Goal: Task Accomplishment & Management: Use online tool/utility

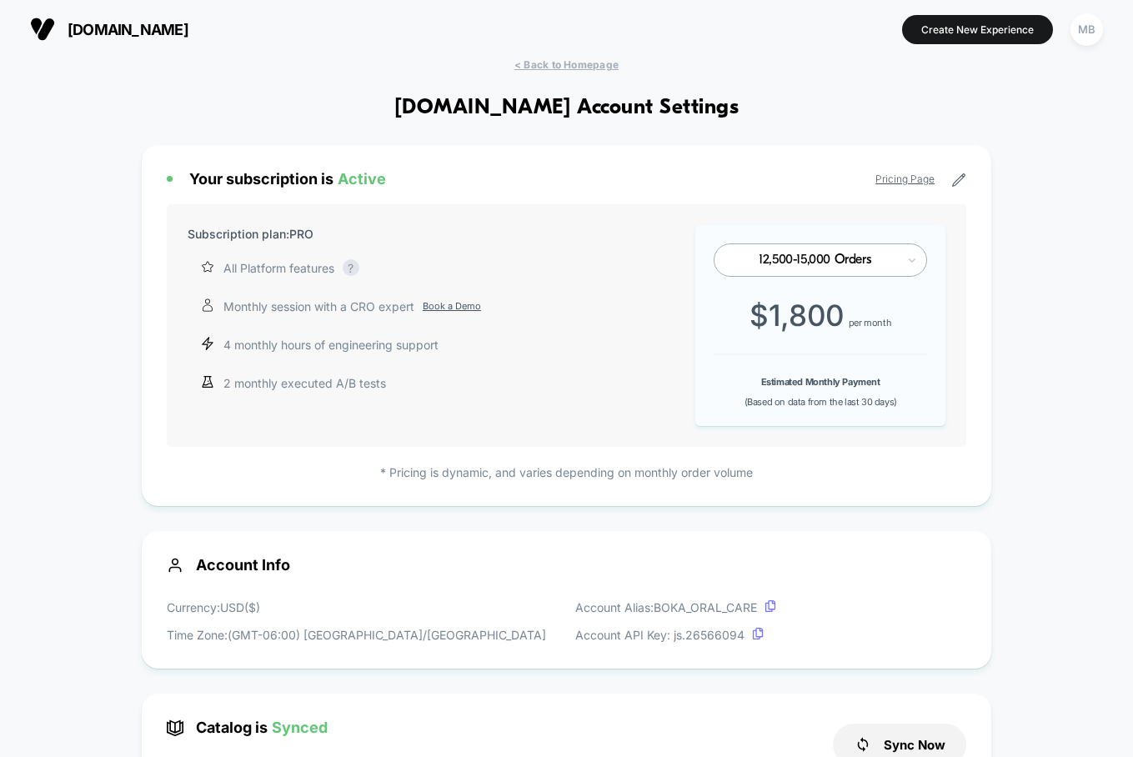
click at [80, 33] on span "[DOMAIN_NAME]" at bounding box center [128, 30] width 121 height 18
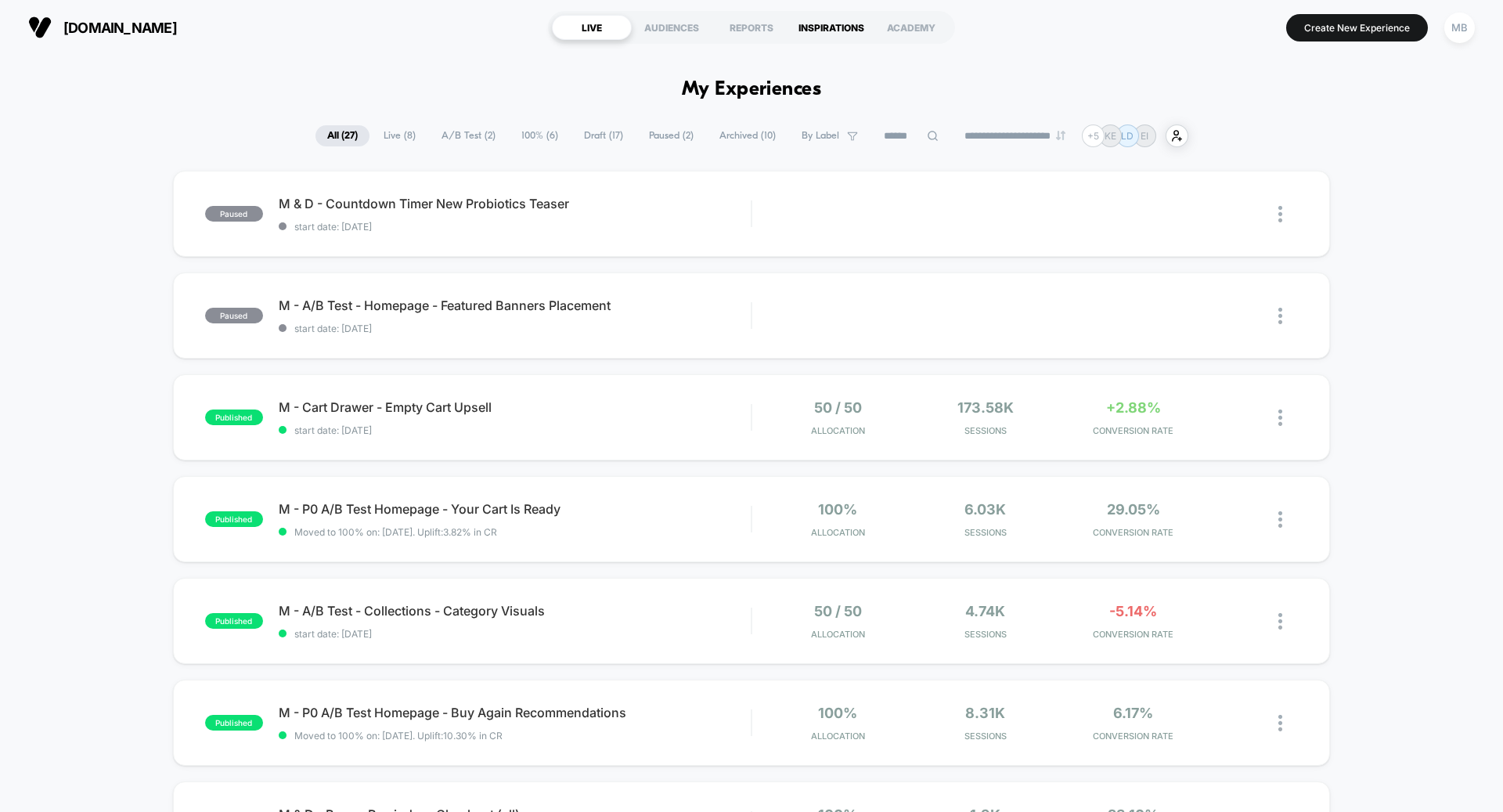
click at [821, 33] on div "INSPIRATIONS" at bounding box center [831, 27] width 80 height 25
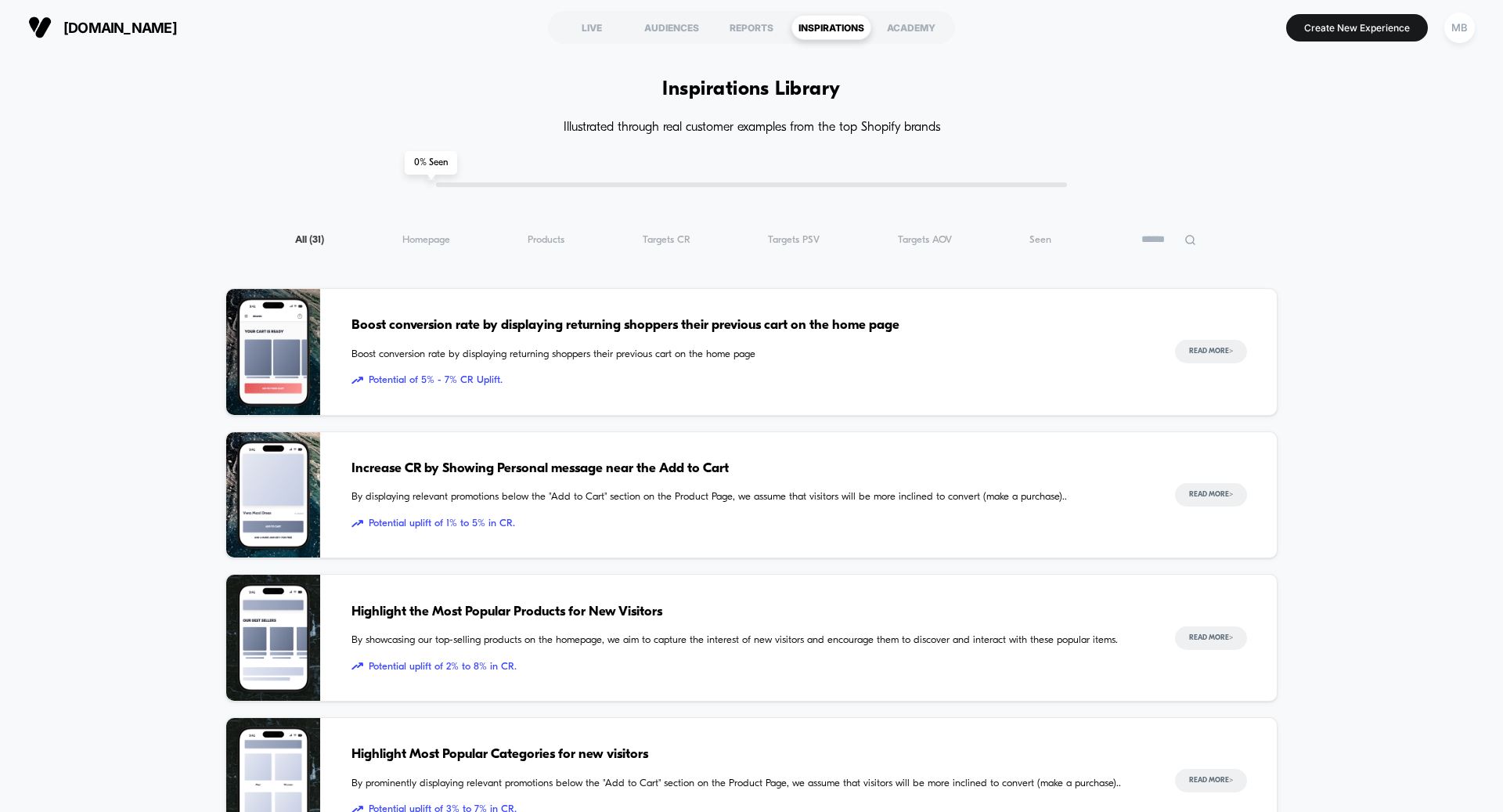
click at [1063, 237] on input at bounding box center [1168, 239] width 78 height 19
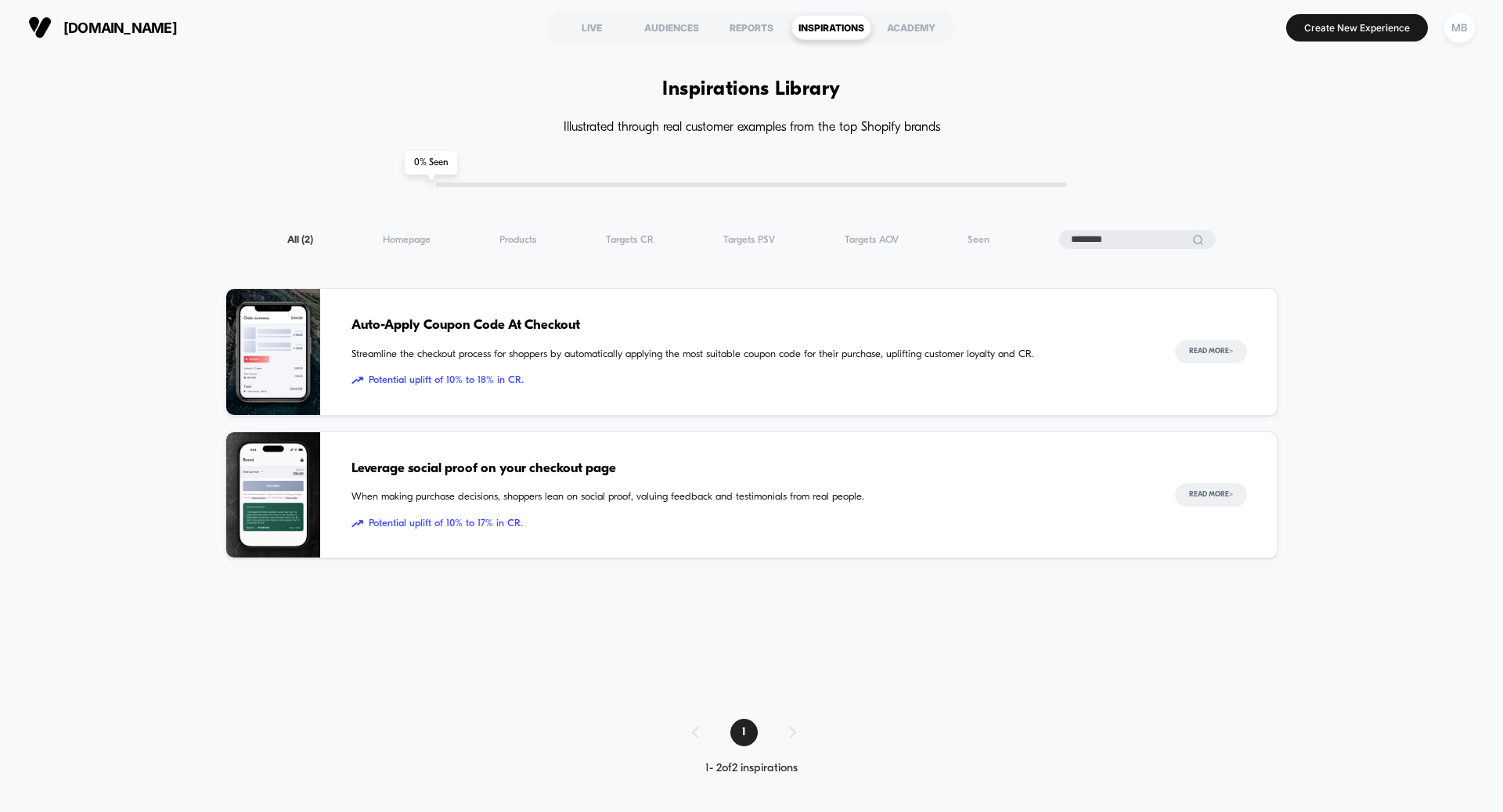
type input "********"
click at [645, 500] on span "When making purchase decisions, shoppers lean on social proof, valuing feedback…" at bounding box center [747, 497] width 792 height 16
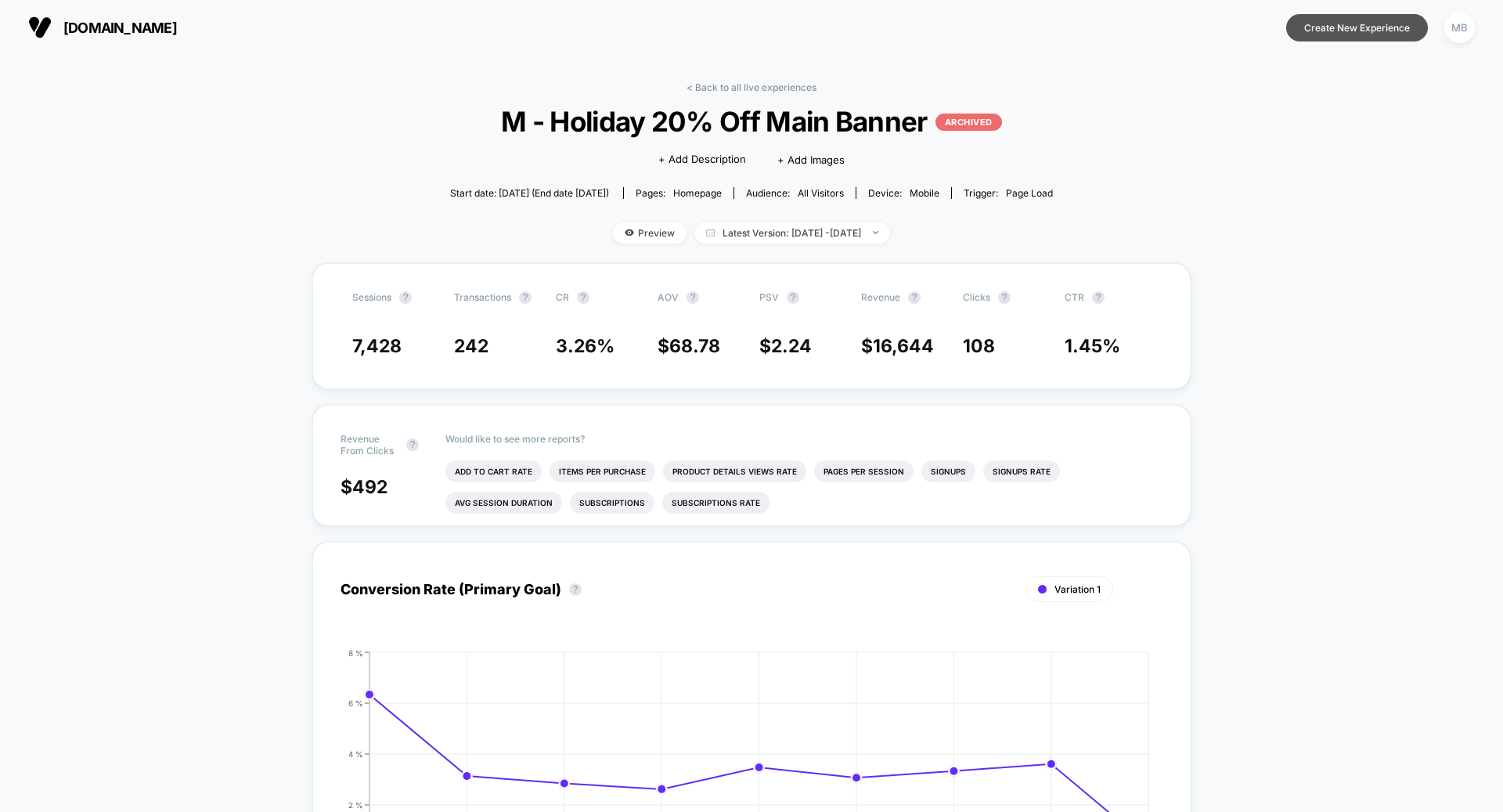
click at [1421, 28] on button "Create New Experience" at bounding box center [1357, 27] width 142 height 27
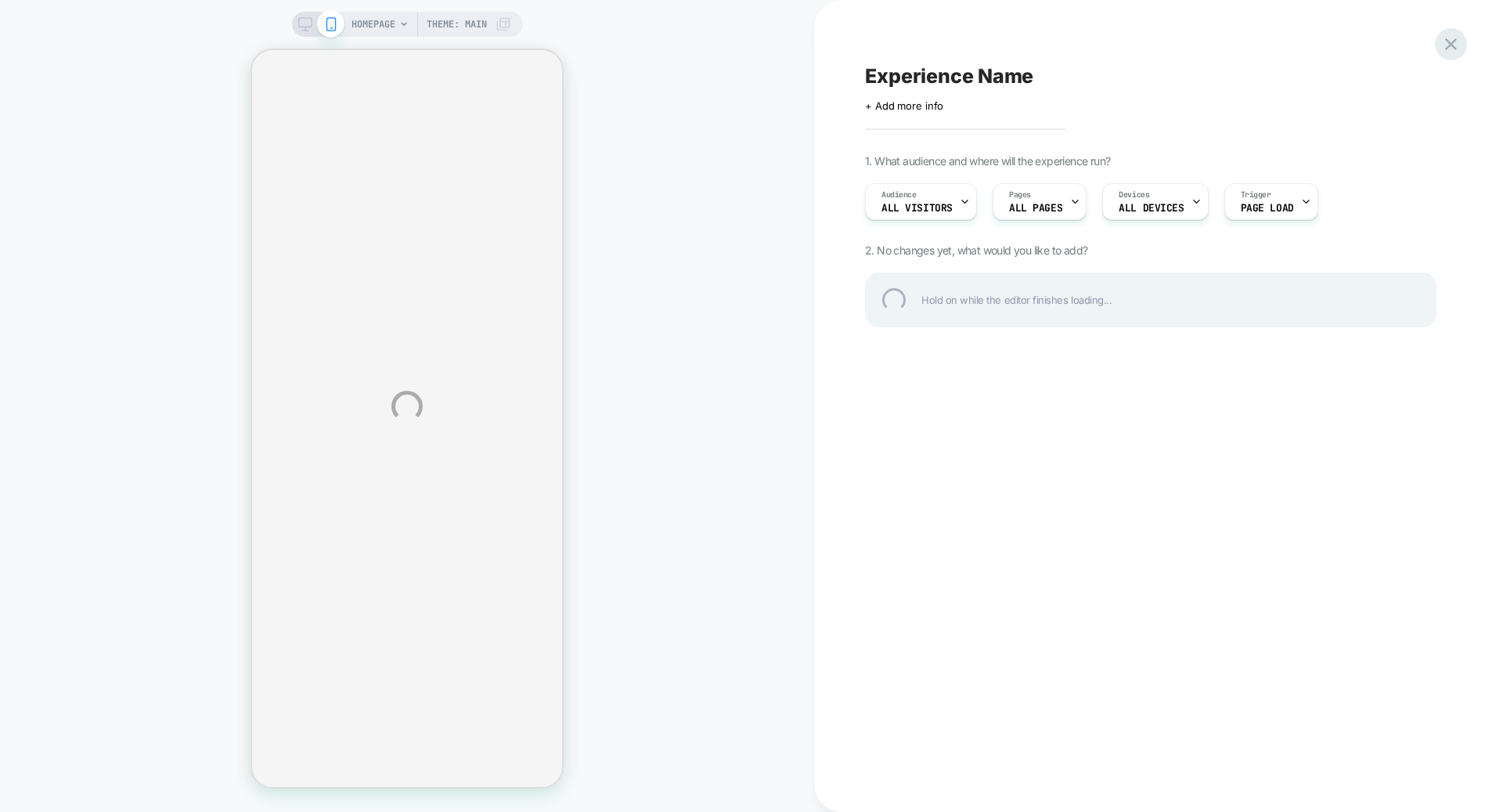
click at [1446, 49] on div at bounding box center [1450, 44] width 32 height 32
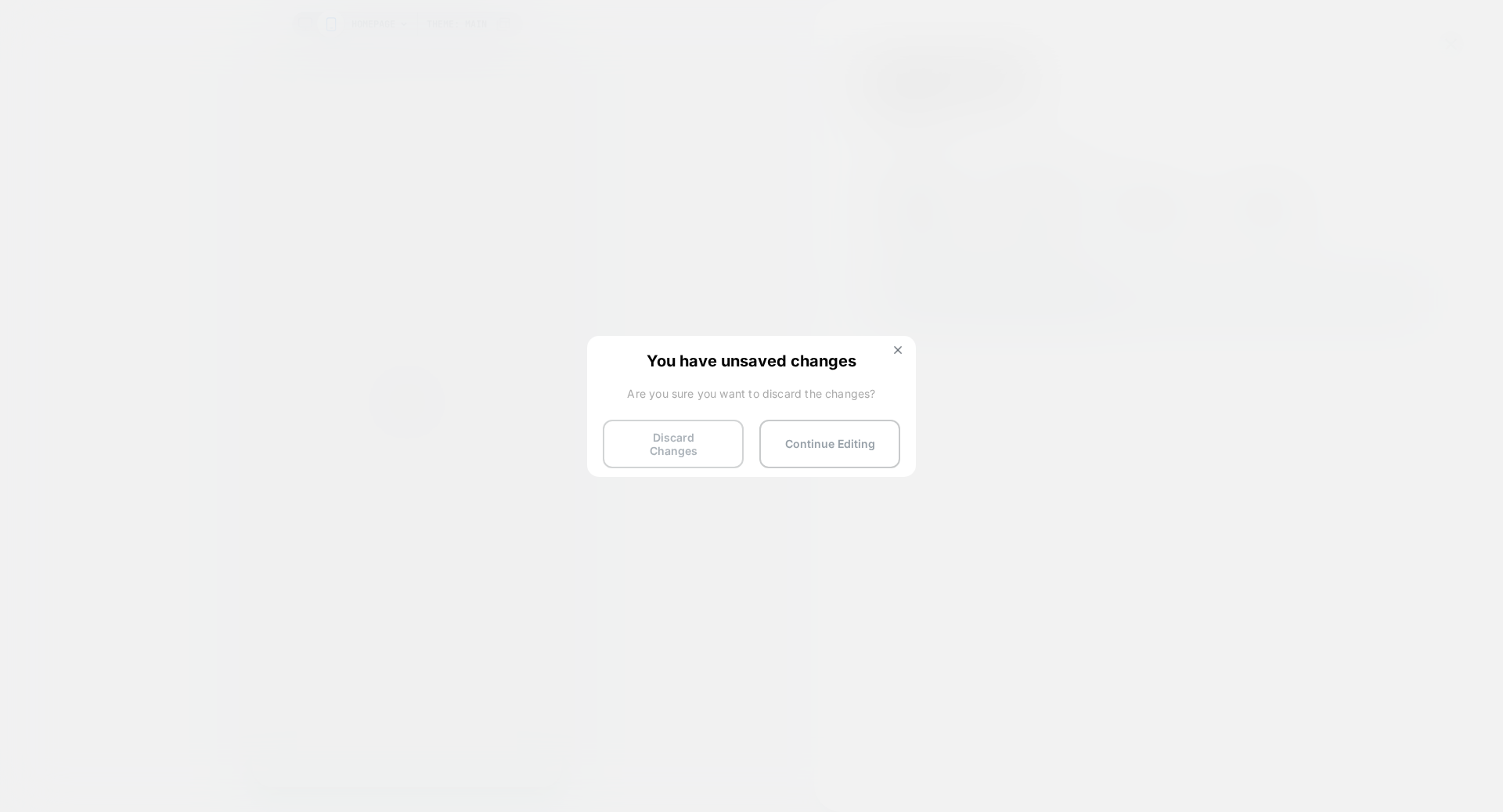
click at [645, 425] on button "Discard Changes" at bounding box center [673, 444] width 141 height 49
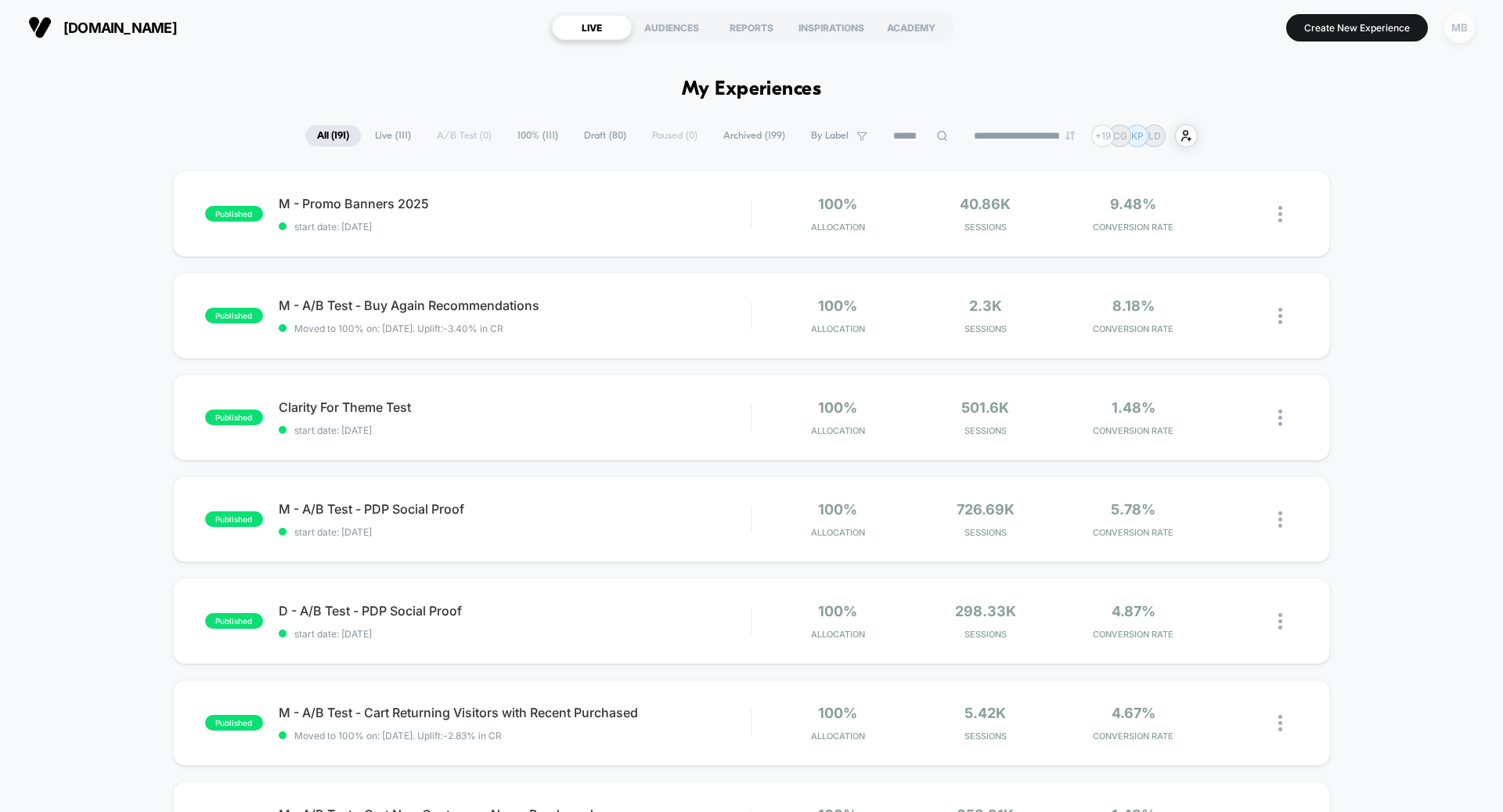
click at [1458, 35] on div "MB" at bounding box center [1459, 27] width 31 height 31
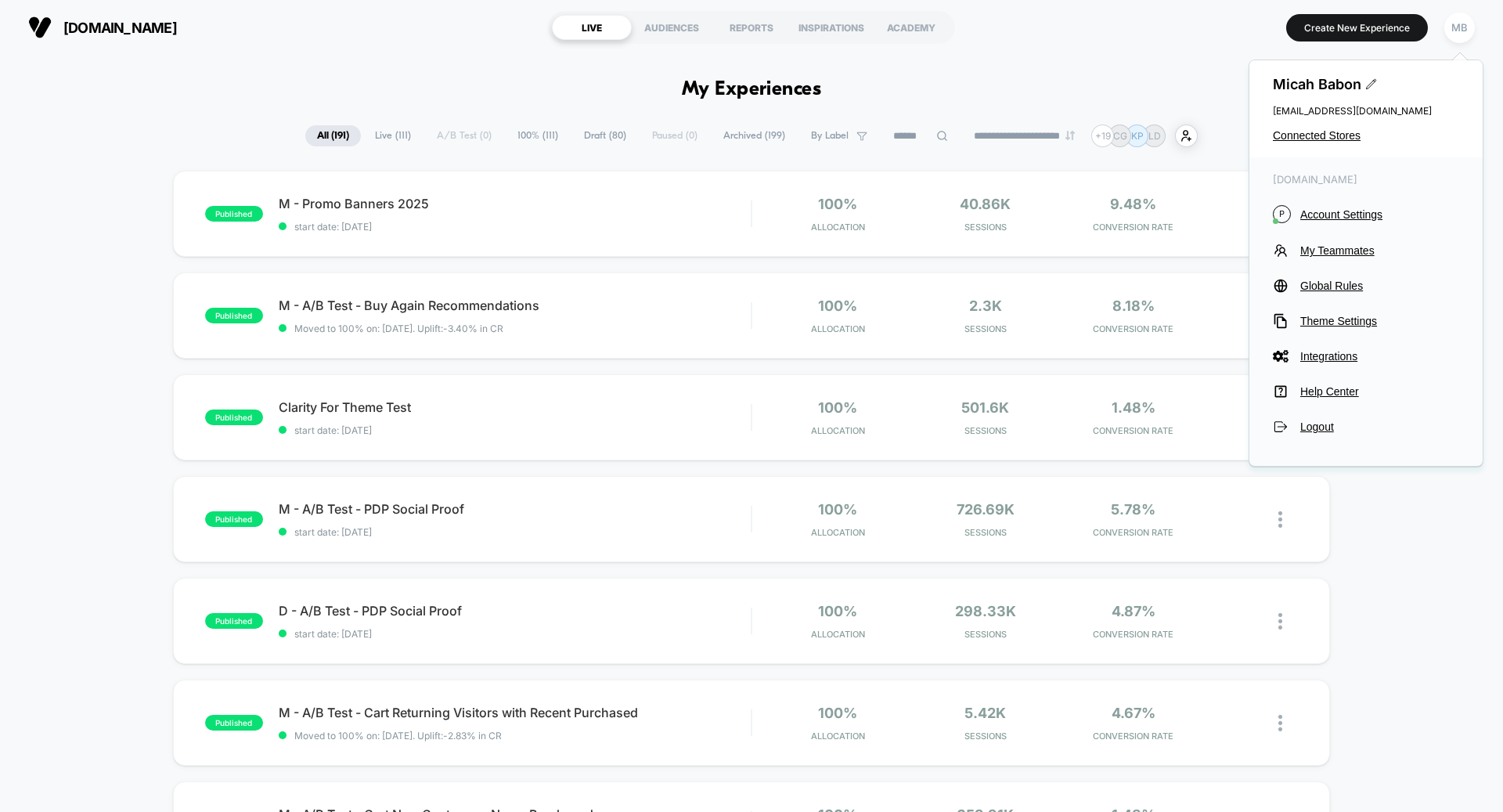
click at [1289, 142] on div "Micah Babon micah.babon@goessor.com Connected Stores" at bounding box center [1366, 108] width 233 height 97
click at [1289, 137] on span "Connected Stores" at bounding box center [1366, 135] width 186 height 12
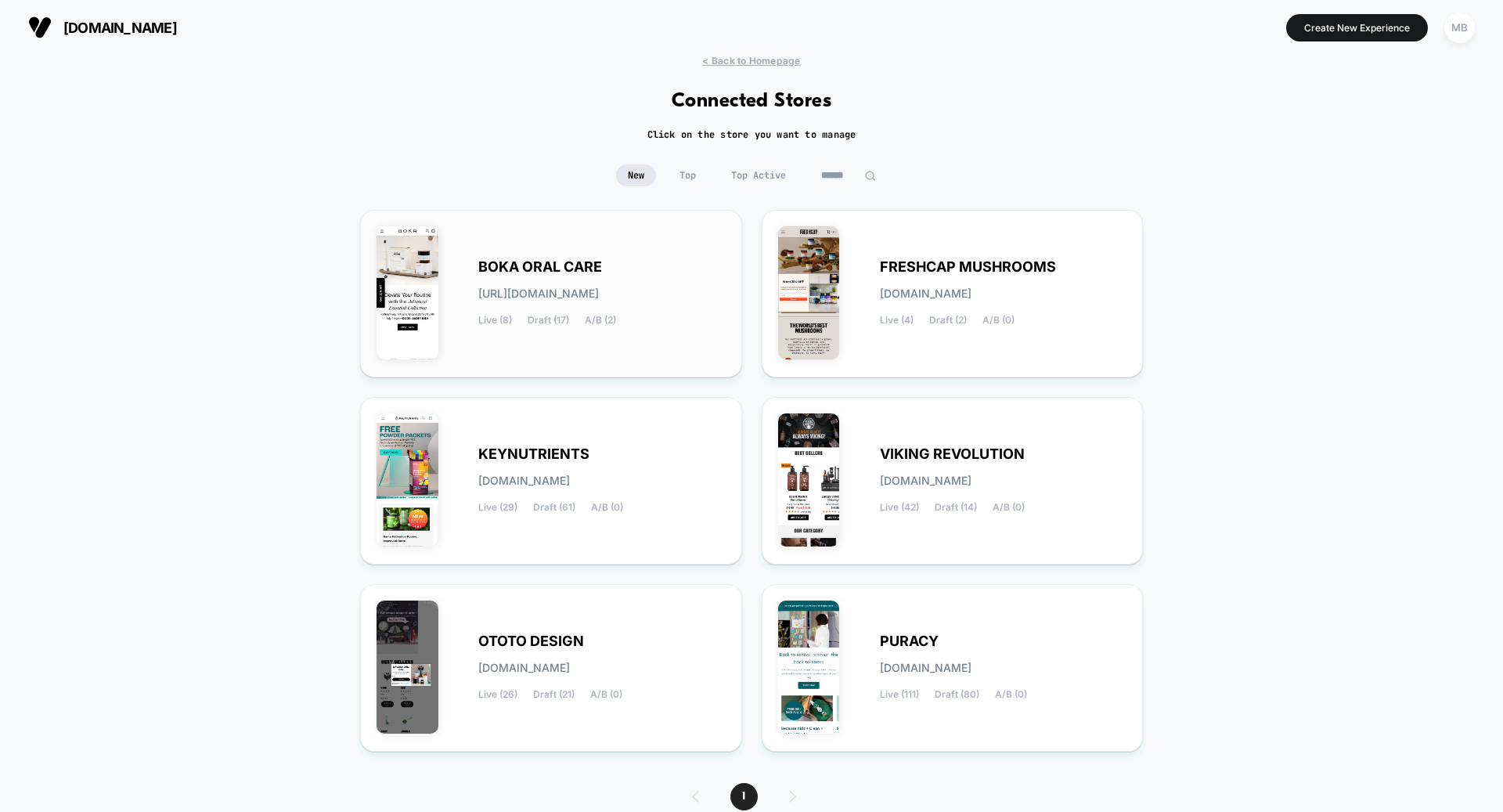
click at [644, 299] on div "BOKA ORAL CARE boka-oral_care.myshopify.com Live (8) Draft (17) A/B (2)" at bounding box center [601, 293] width 247 height 64
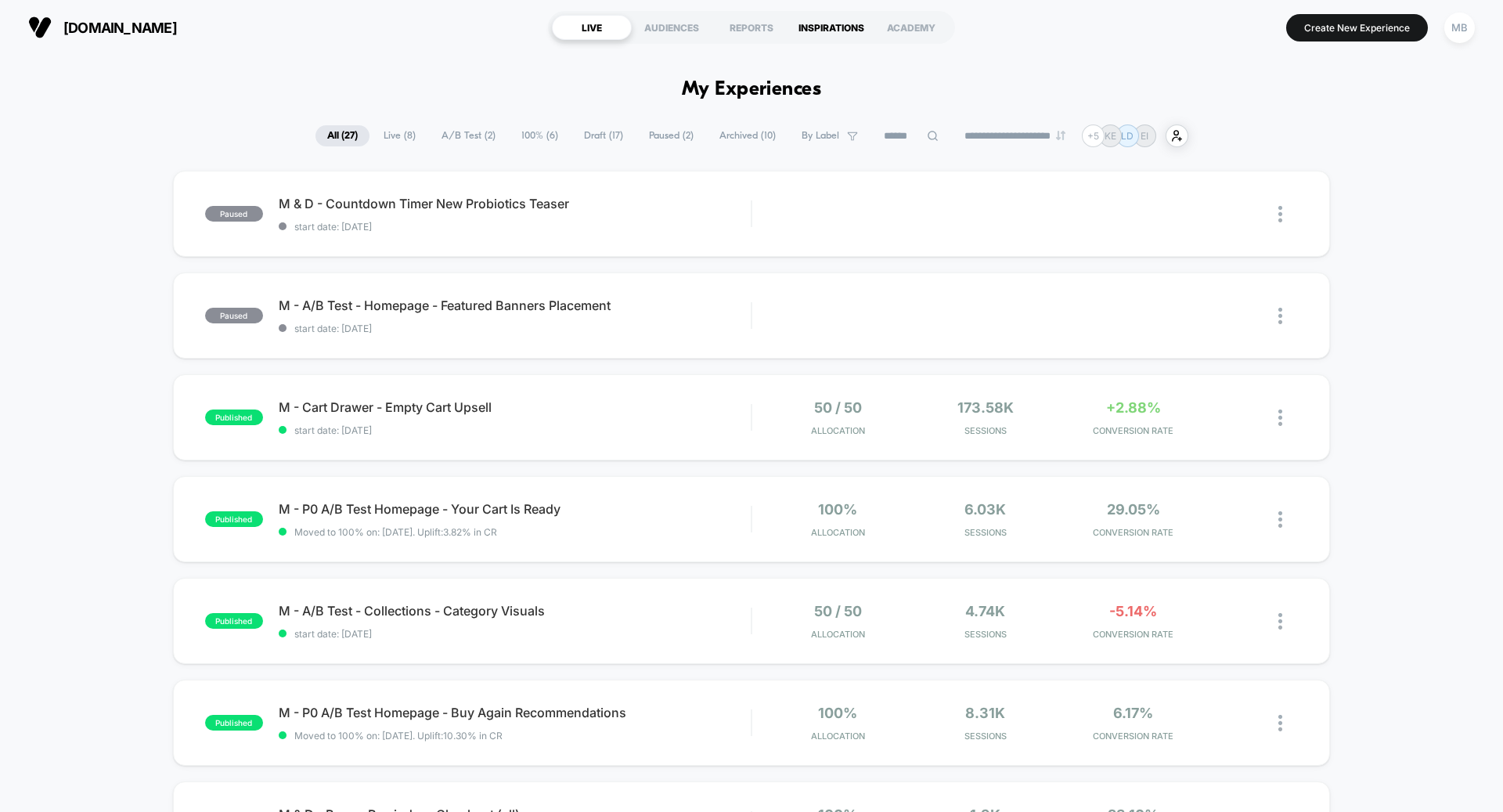
click at [861, 18] on div "INSPIRATIONS" at bounding box center [831, 27] width 80 height 25
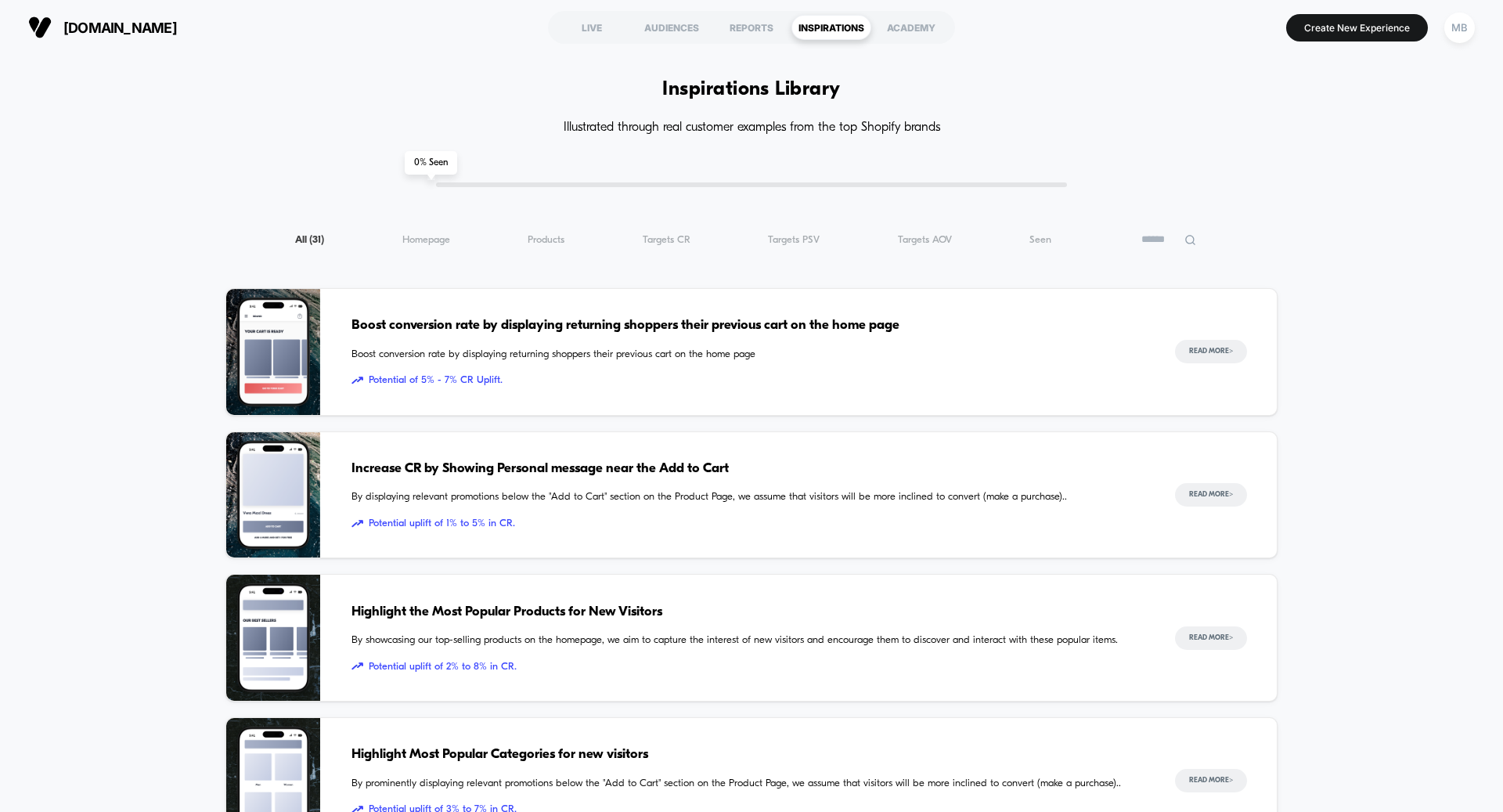
click at [1150, 239] on input at bounding box center [1168, 239] width 78 height 19
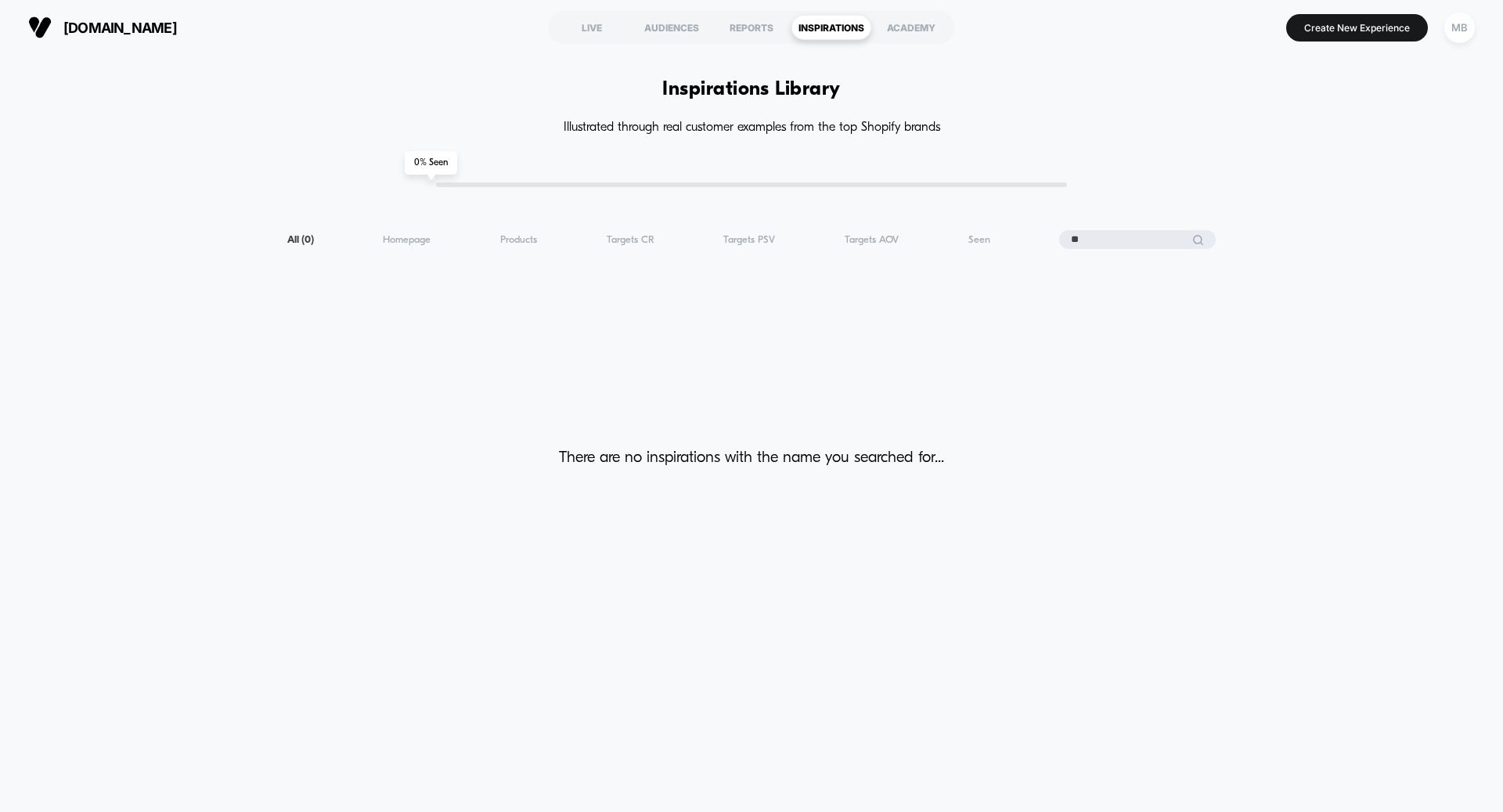
type input "*"
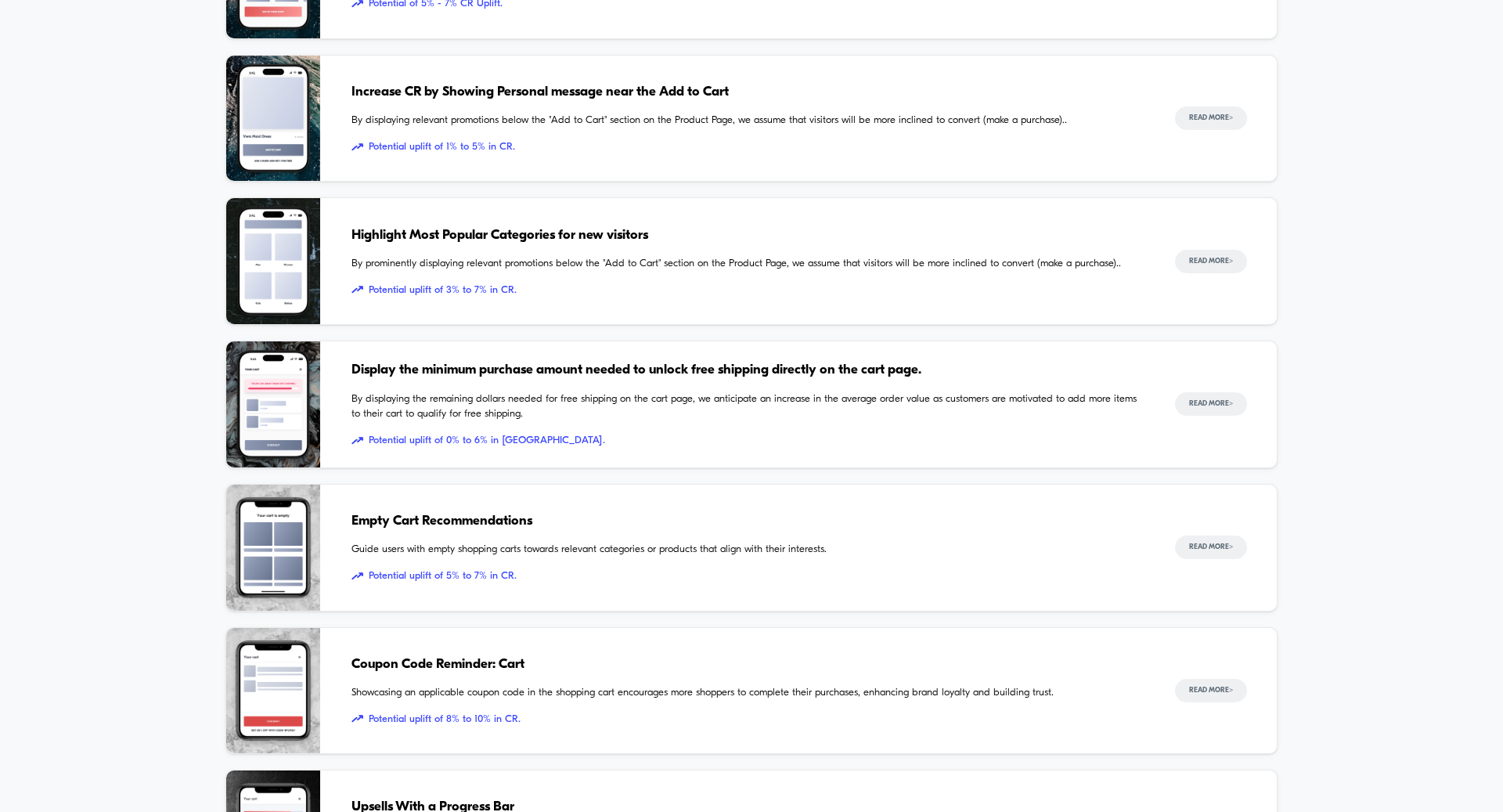
scroll to position [411, 0]
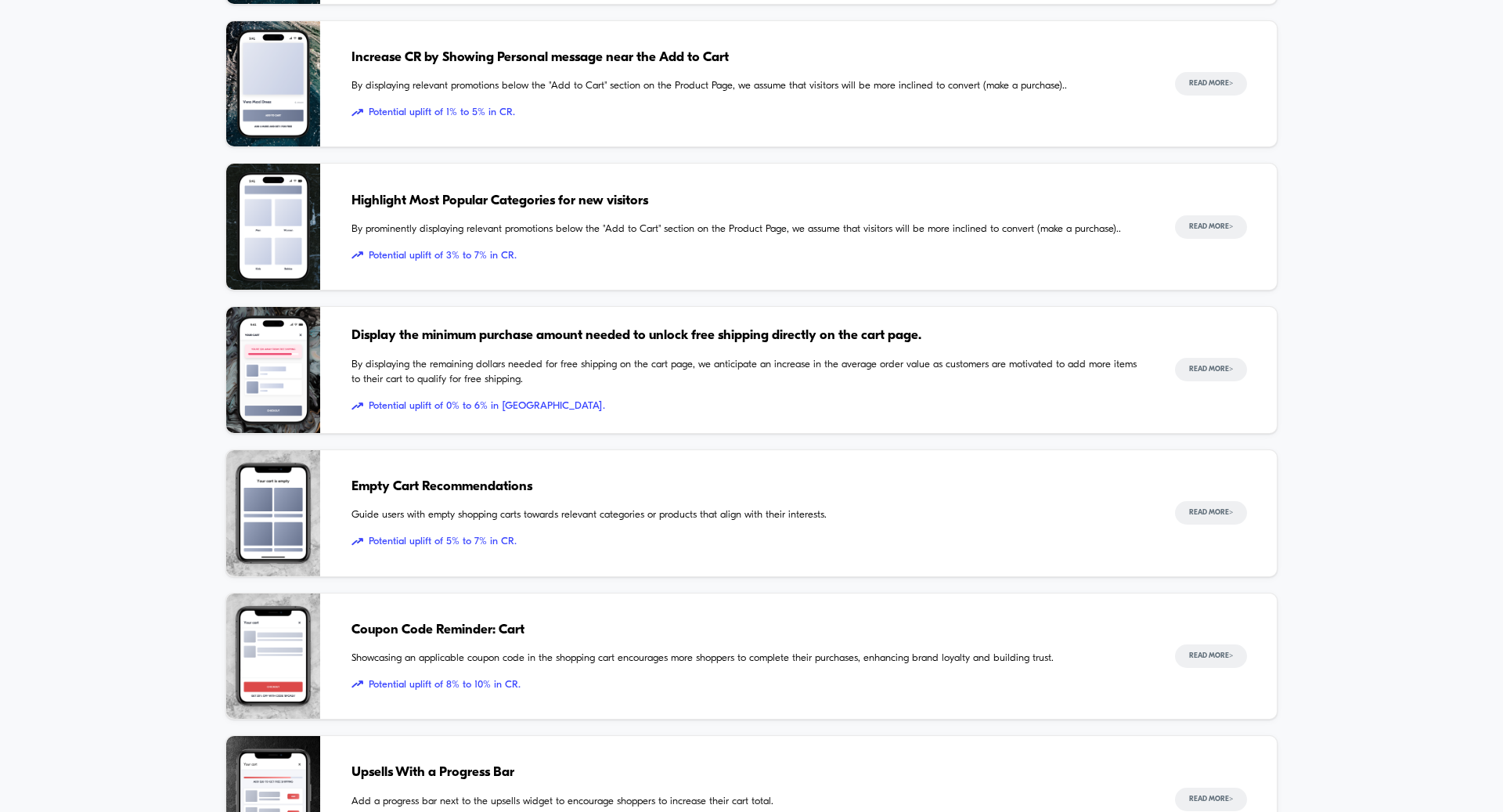
type input "****"
click at [698, 609] on div "Coupon Code Reminder: Cart Showcasing an applicable coupon code in the shopping…" at bounding box center [747, 656] width 792 height 126
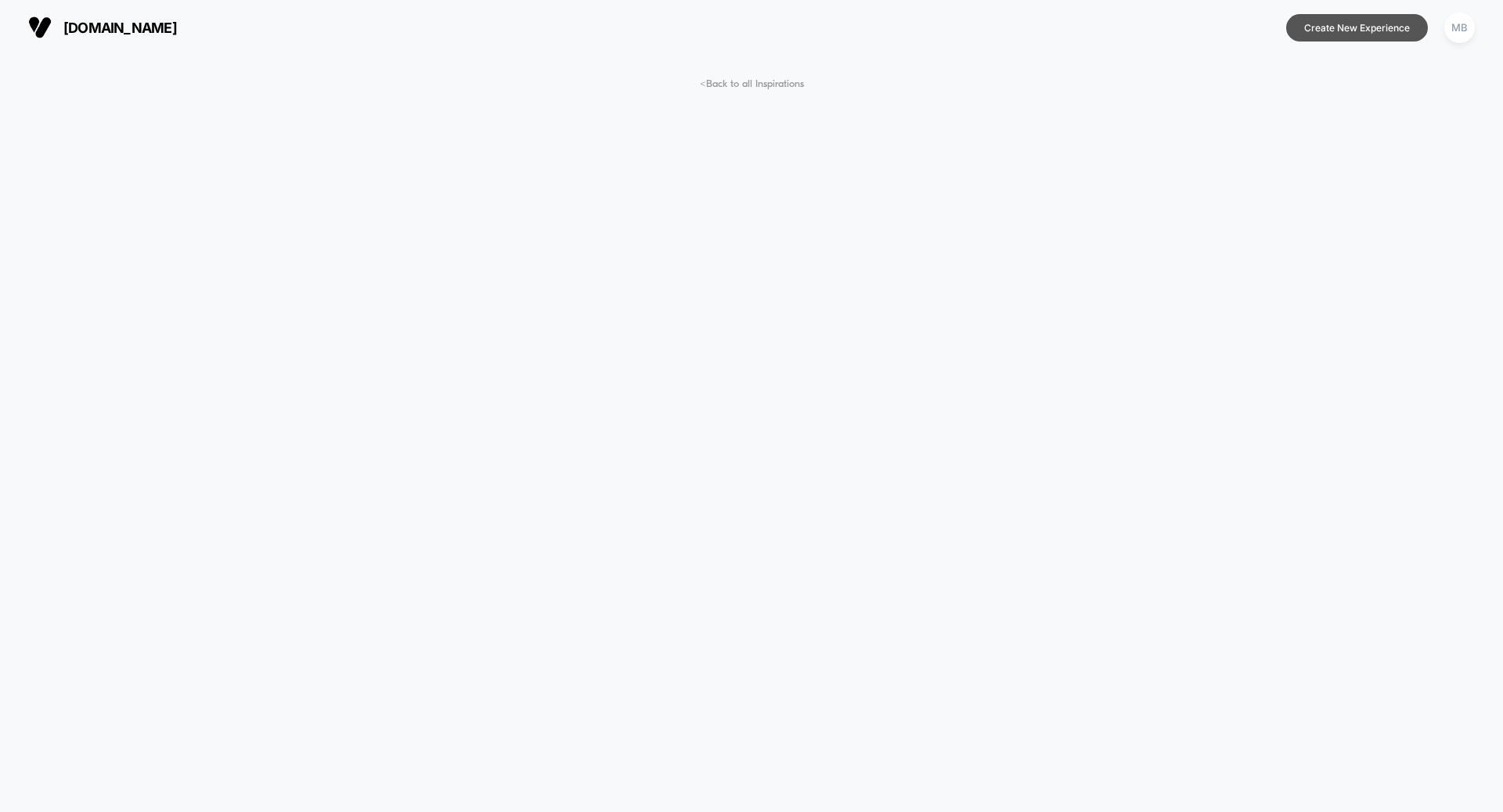
click at [1369, 34] on button "Create New Experience" at bounding box center [1357, 27] width 142 height 27
